Goal: Share content

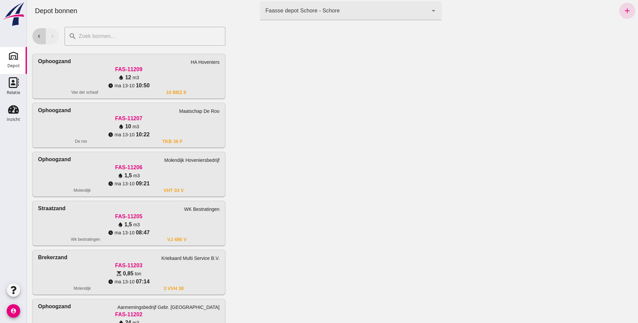
click at [39, 36] on icon "chevron_left" at bounding box center [39, 36] width 6 height 6
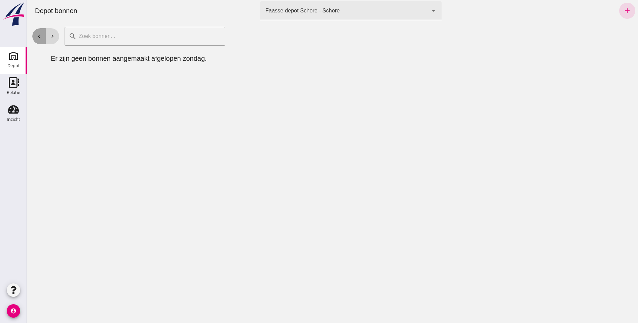
click at [39, 36] on icon "chevron_left" at bounding box center [39, 36] width 6 height 6
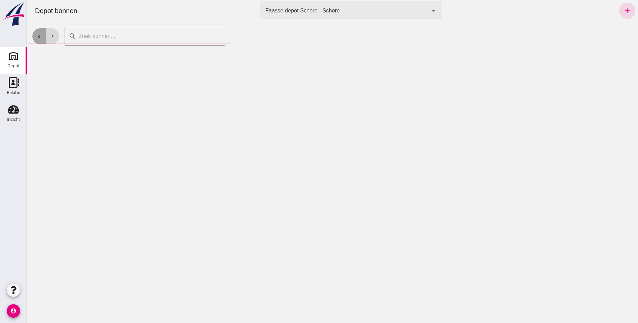
click at [39, 36] on icon "chevron_left" at bounding box center [39, 36] width 6 height 6
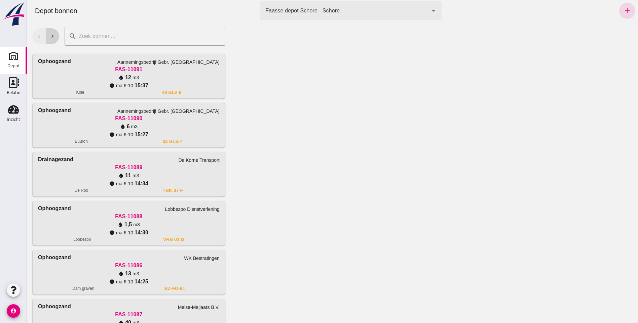
click at [53, 36] on icon "chevron_right" at bounding box center [52, 36] width 6 height 6
click at [54, 35] on icon "chevron_right" at bounding box center [52, 36] width 6 height 6
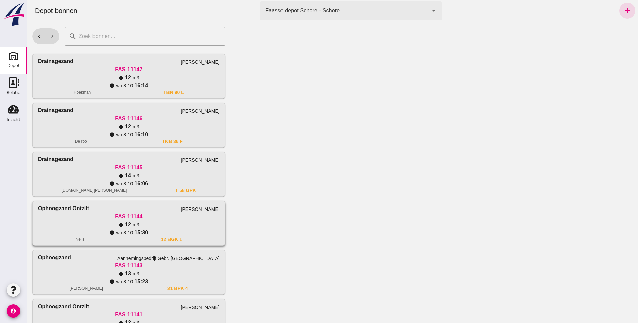
click at [157, 214] on div "FAS-11144" at bounding box center [129, 217] width 182 height 8
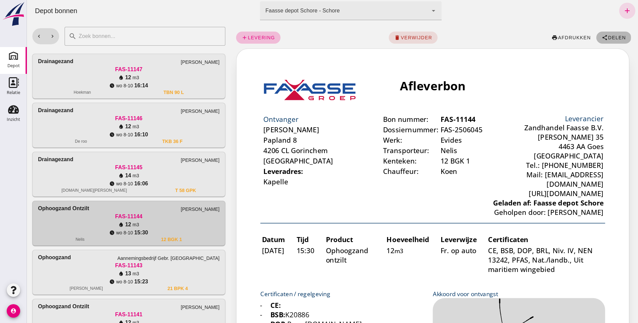
click at [607, 37] on span "Delen" at bounding box center [616, 37] width 18 height 5
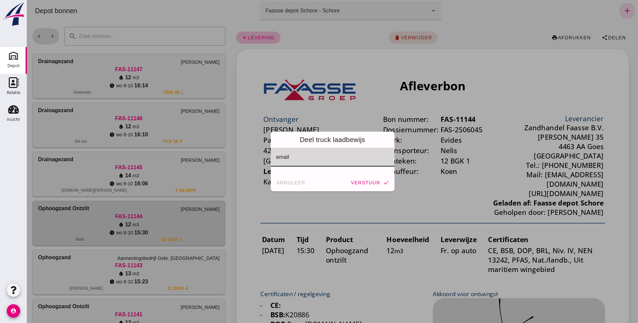
click at [300, 151] on div at bounding box center [331, 157] width 120 height 19
type input "[EMAIL_ADDRESS][DOMAIN_NAME]"
click at [370, 183] on span "verstuur" at bounding box center [365, 182] width 30 height 5
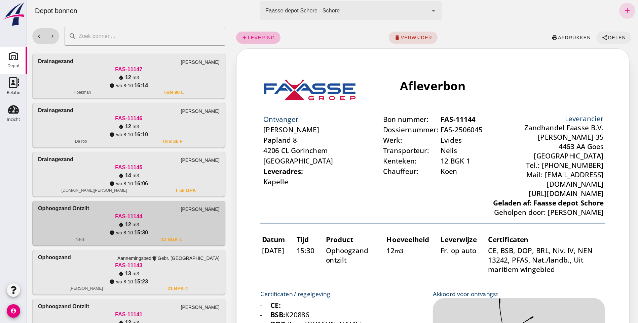
click at [609, 33] on button "share Delen" at bounding box center [613, 38] width 35 height 12
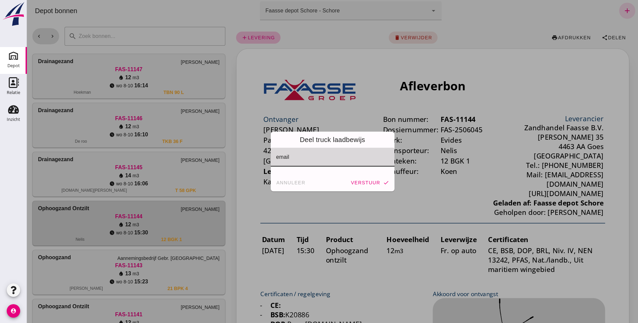
click at [304, 159] on input "email" at bounding box center [332, 161] width 112 height 8
type input "[PERSON_NAME][EMAIL_ADDRESS][DOMAIN_NAME]"
click at [366, 179] on button "verstuur check" at bounding box center [370, 183] width 44 height 12
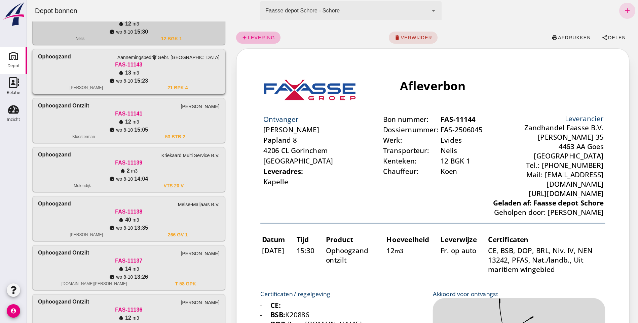
scroll to position [202, 0]
click at [190, 118] on div "water_drop 12 m3" at bounding box center [129, 121] width 182 height 8
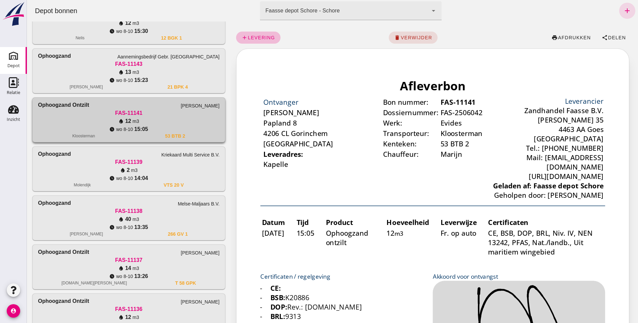
scroll to position [0, 0]
click at [607, 38] on span "Delen" at bounding box center [616, 37] width 18 height 5
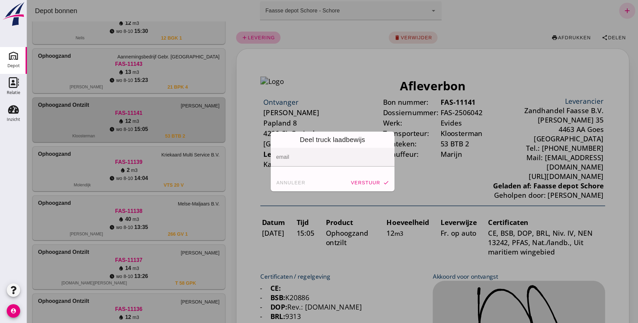
click at [285, 156] on div at bounding box center [331, 157] width 120 height 19
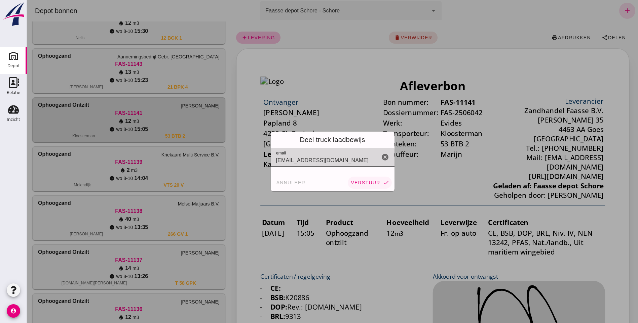
type input "[EMAIL_ADDRESS][DOMAIN_NAME]"
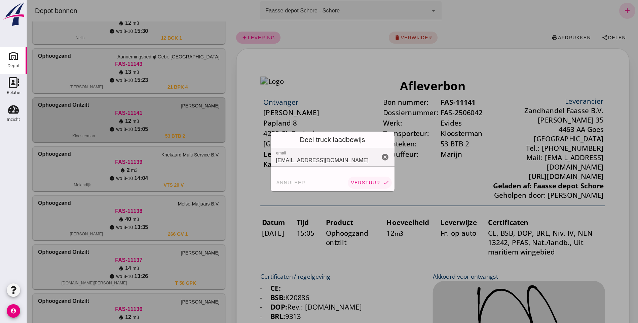
click at [368, 179] on button "verstuur check" at bounding box center [370, 183] width 44 height 12
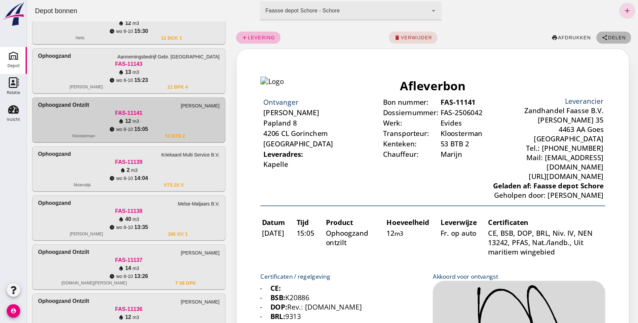
click at [601, 35] on icon "share" at bounding box center [604, 38] width 6 height 6
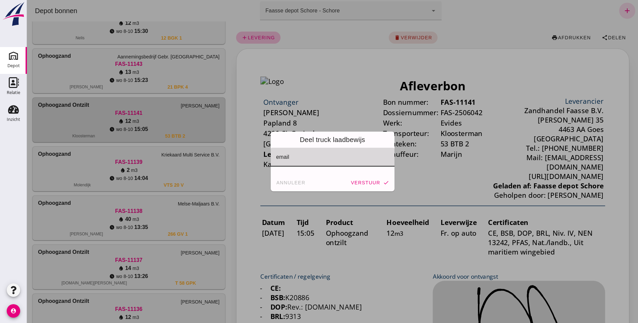
click at [294, 160] on input "email" at bounding box center [332, 161] width 112 height 8
type input "[PERSON_NAME][EMAIL_ADDRESS][DOMAIN_NAME]"
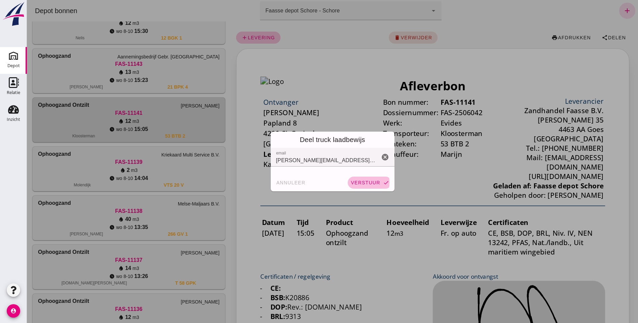
click at [367, 182] on span "verstuur" at bounding box center [365, 182] width 30 height 5
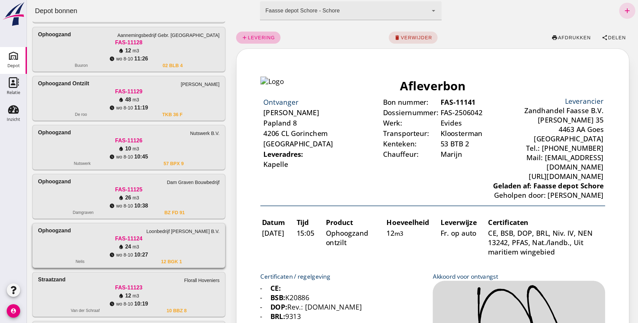
scroll to position [471, 0]
